Goal: Information Seeking & Learning: Learn about a topic

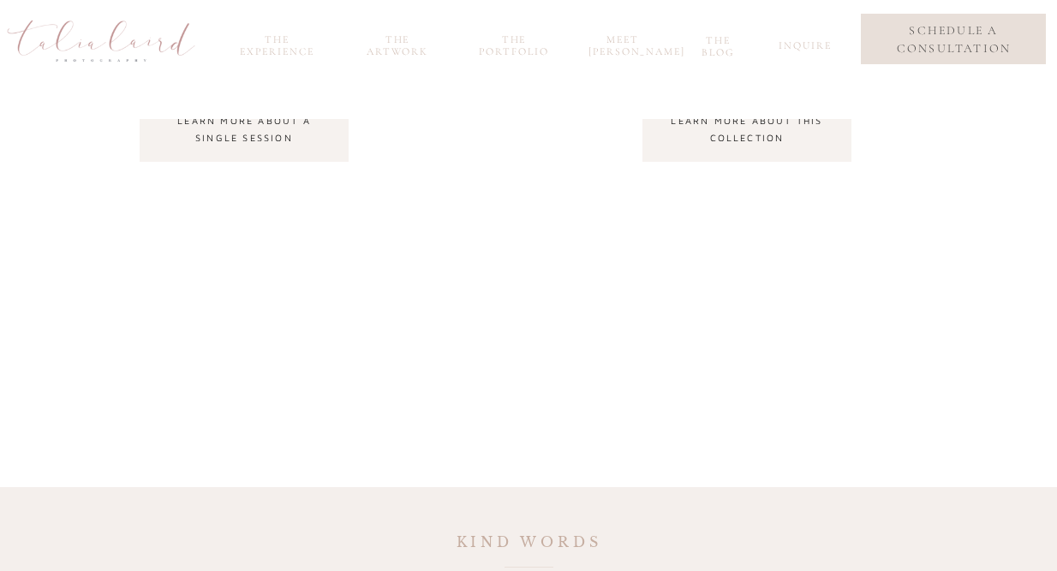
scroll to position [1885, 0]
click at [267, 150] on div at bounding box center [244, 126] width 209 height 69
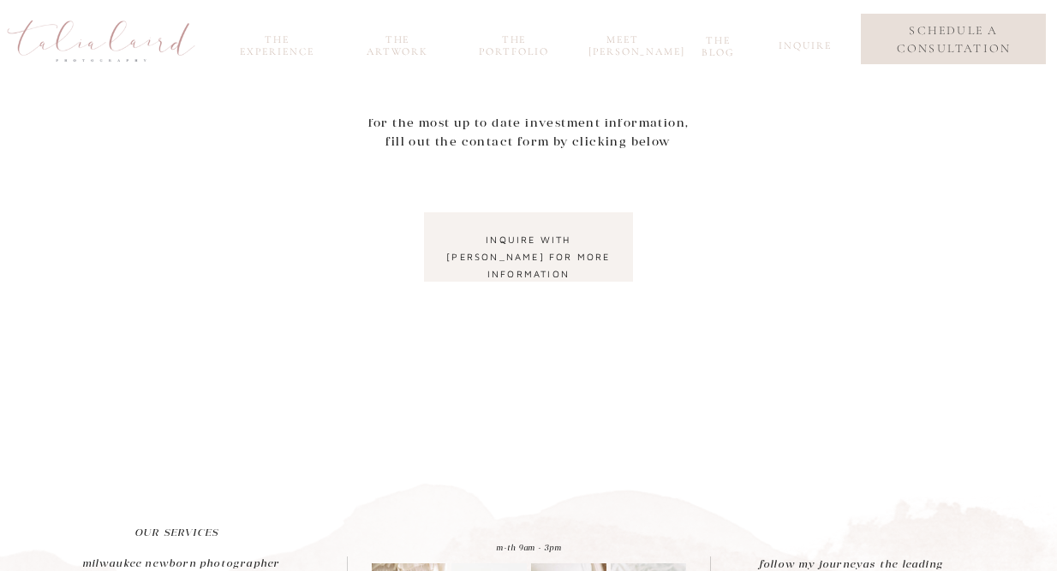
scroll to position [966, 0]
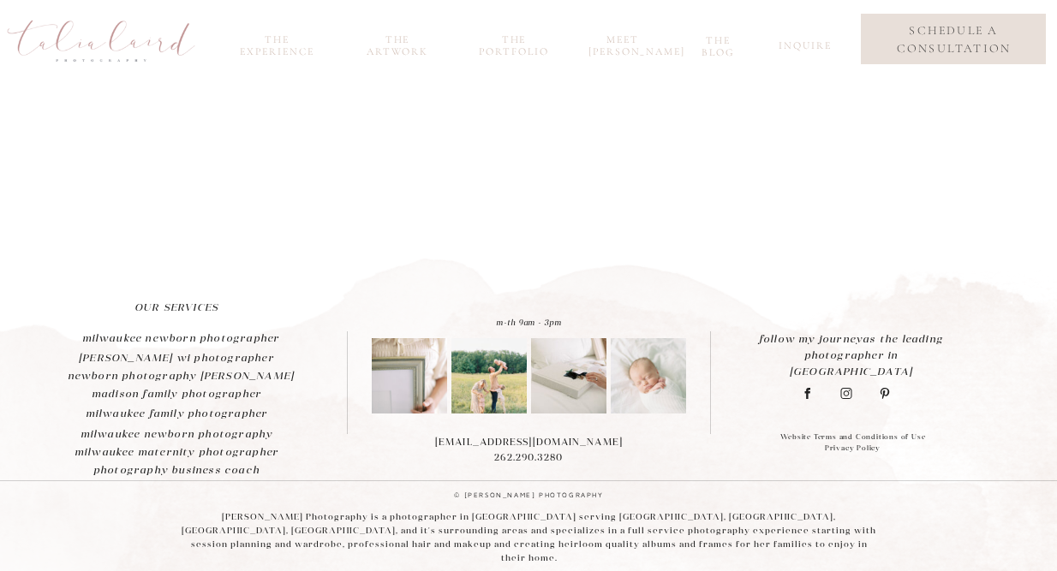
click at [522, 40] on nav "the portfolio" at bounding box center [514, 43] width 82 height 20
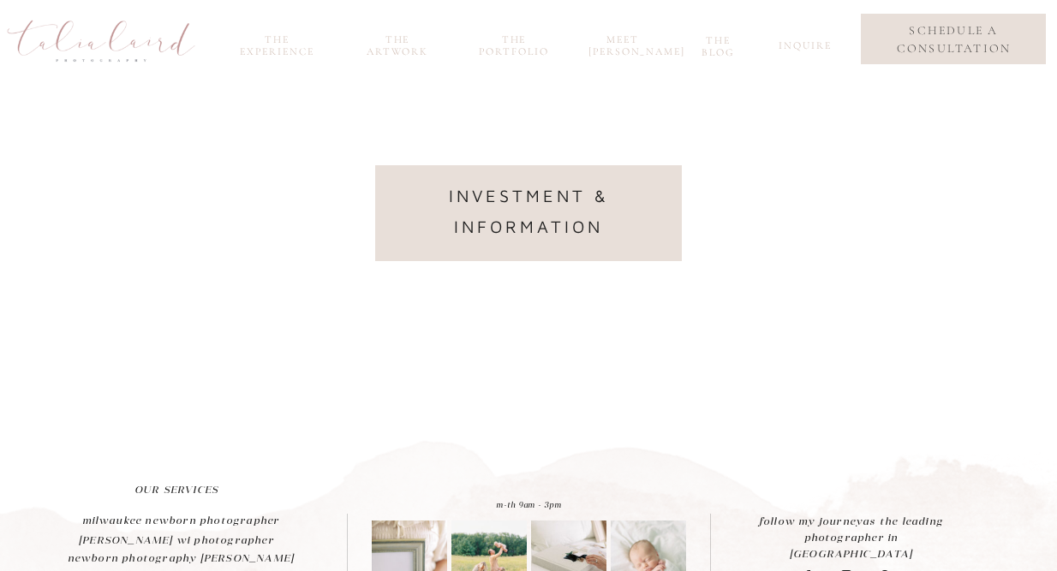
scroll to position [529, 0]
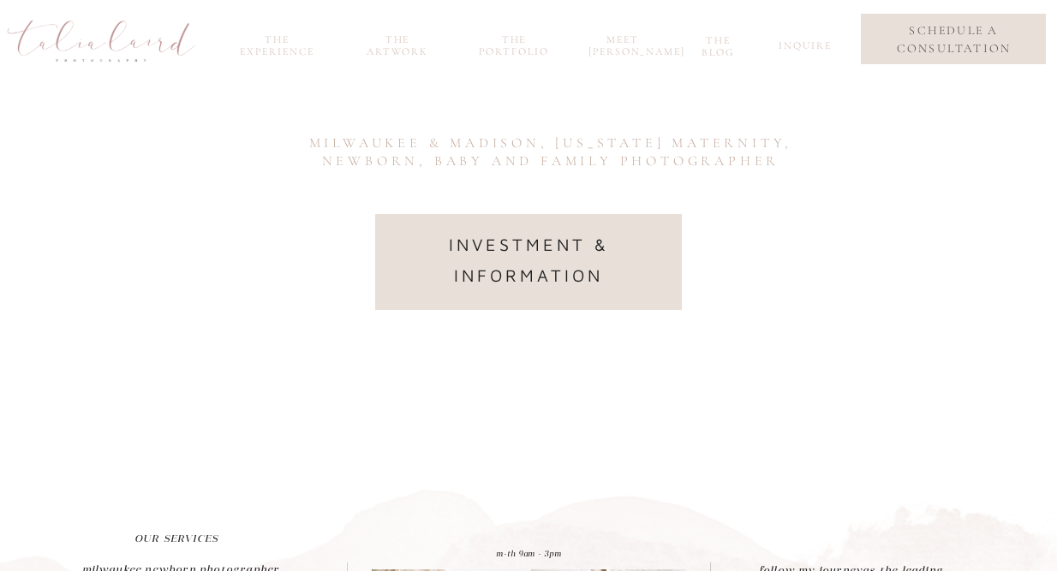
click at [585, 278] on nav "investment & information" at bounding box center [528, 261] width 257 height 63
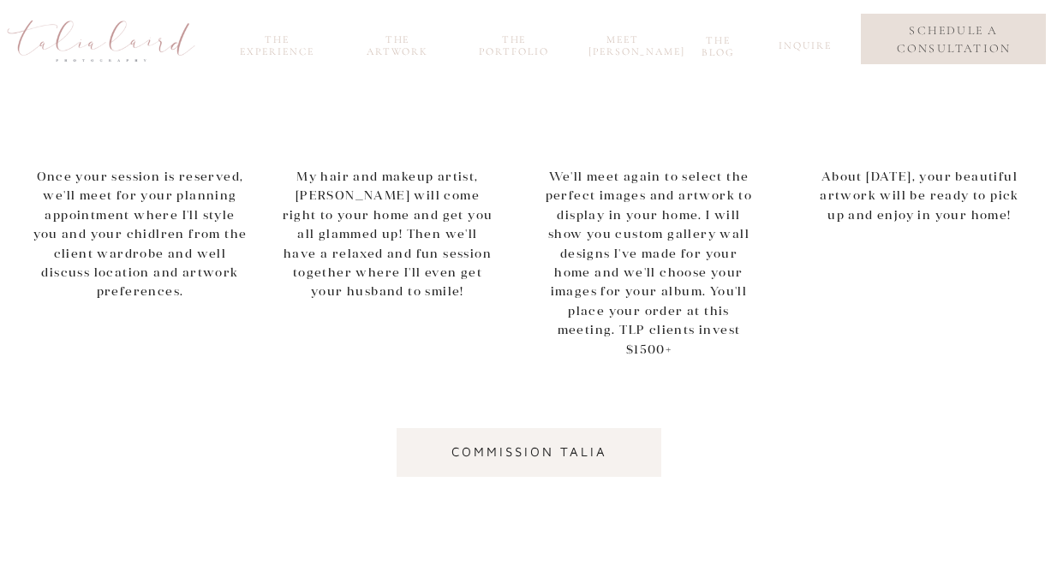
scroll to position [1039, 0]
